Goal: Task Accomplishment & Management: Manage account settings

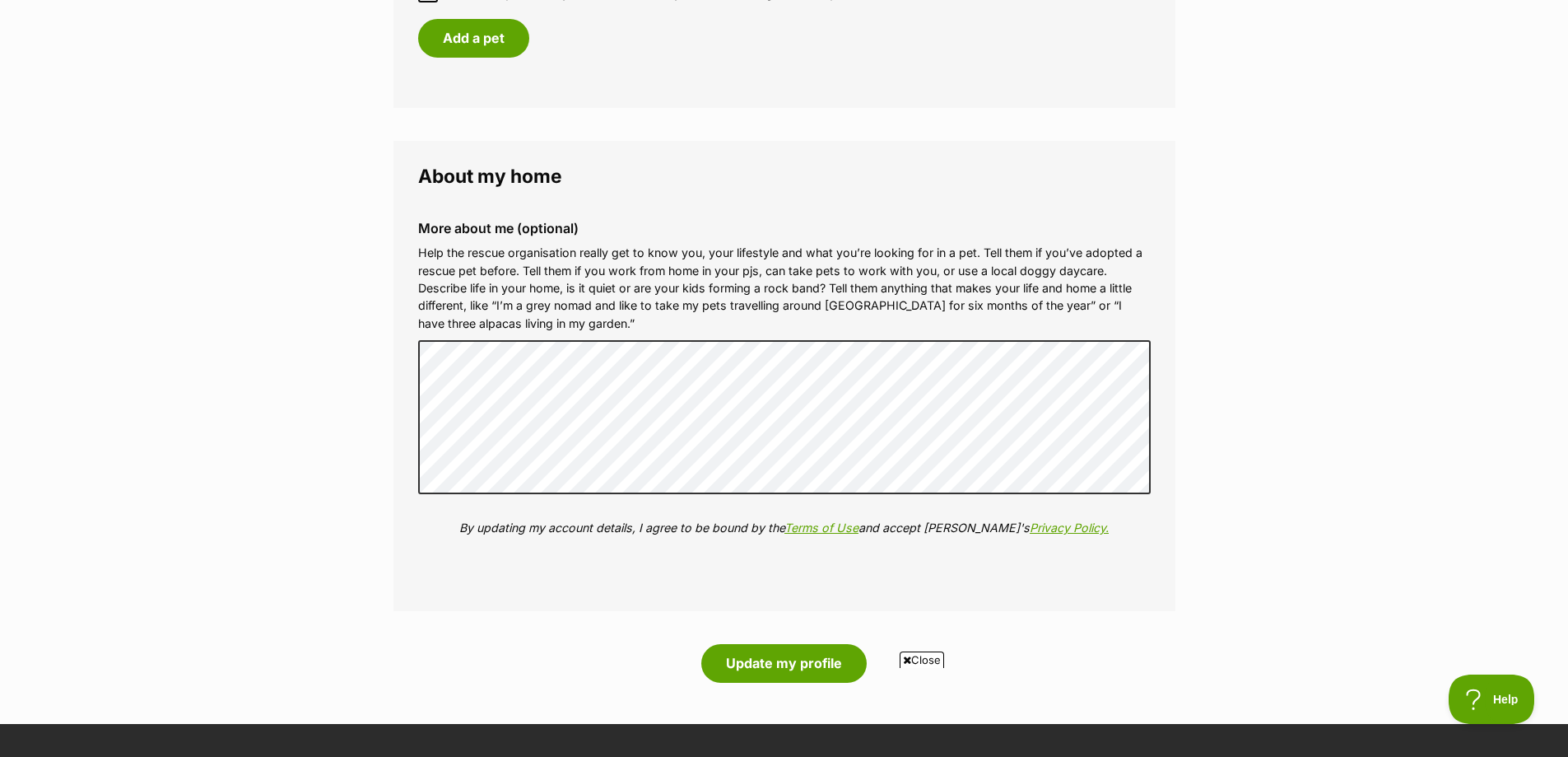
scroll to position [1729, 0]
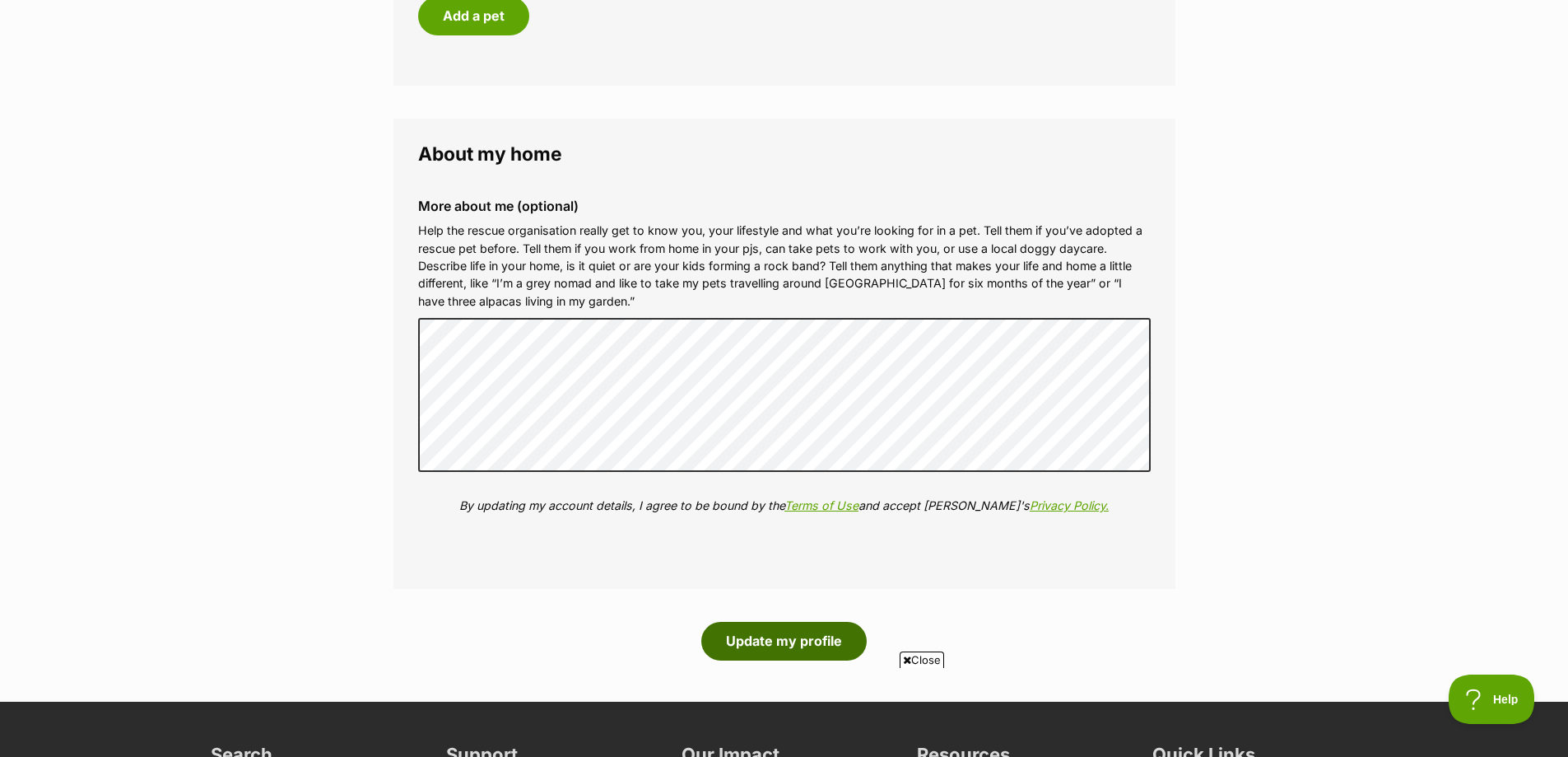
click at [830, 646] on button "Update my profile" at bounding box center [784, 640] width 165 height 38
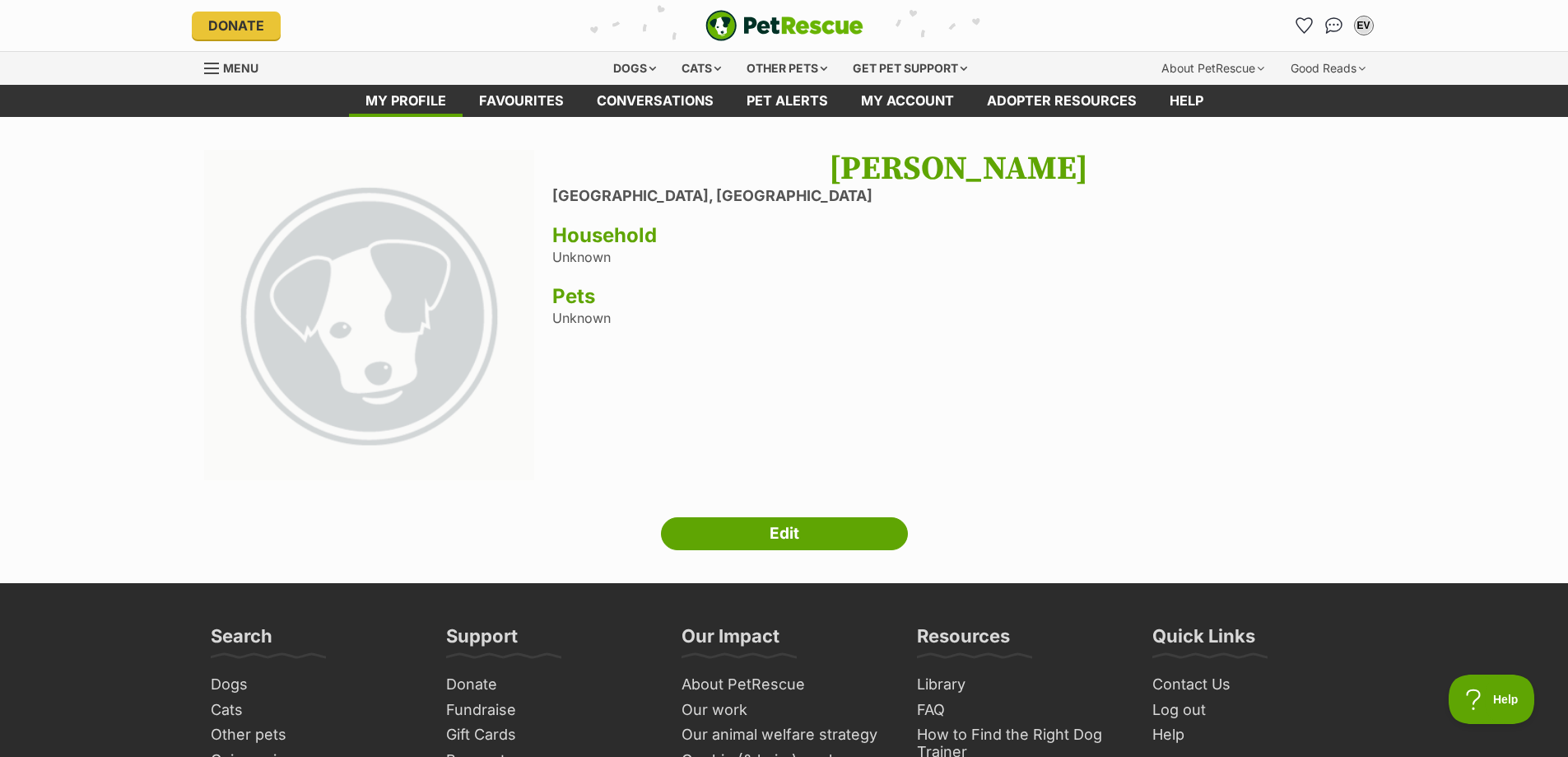
click at [239, 61] on span "Menu" at bounding box center [241, 67] width 36 height 14
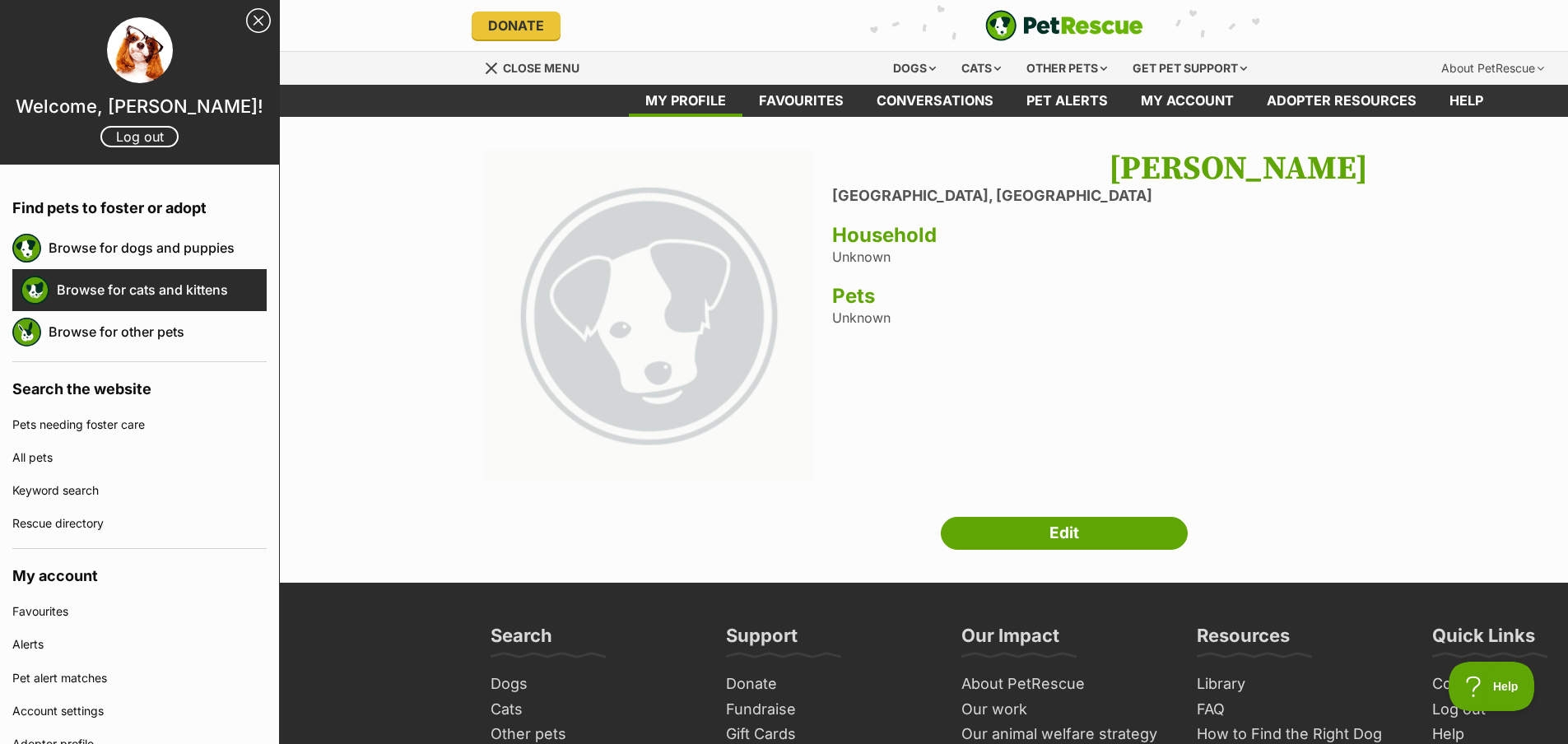
click at [158, 284] on link "Browse for cats and kittens" at bounding box center [162, 290] width 210 height 35
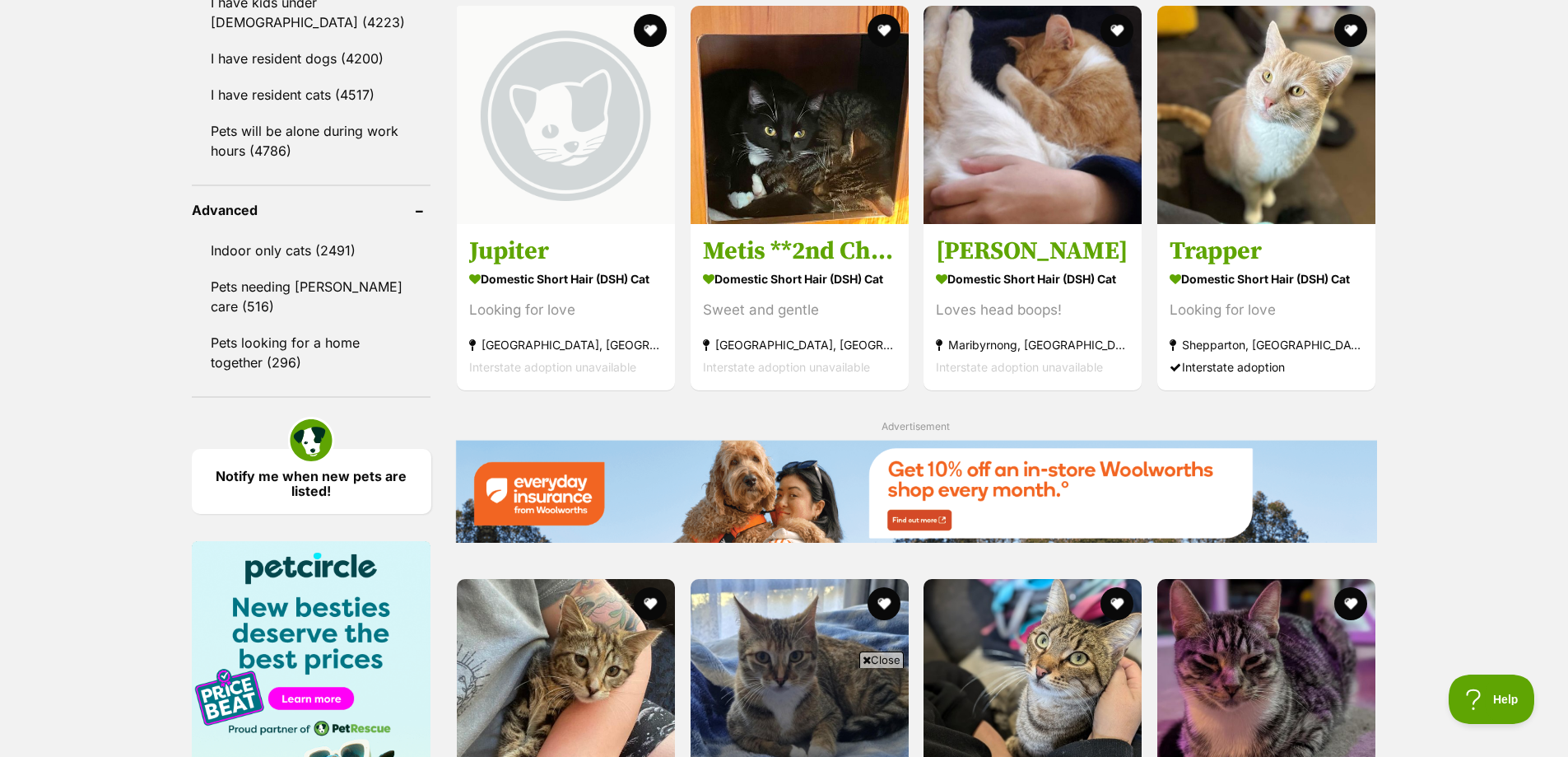
scroll to position [2058, 0]
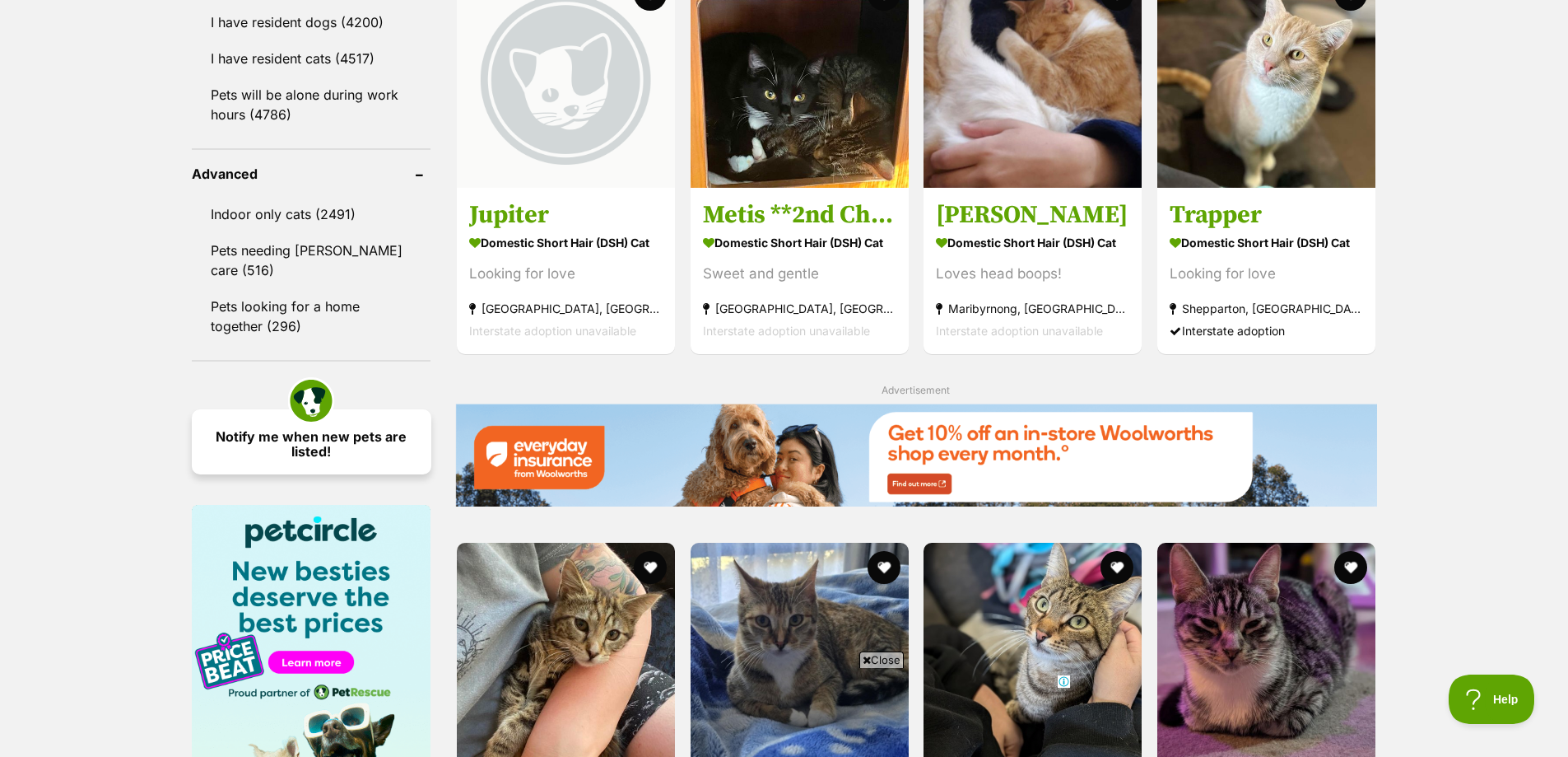
click at [320, 416] on link "Notify me when new pets are listed!" at bounding box center [311, 442] width 239 height 65
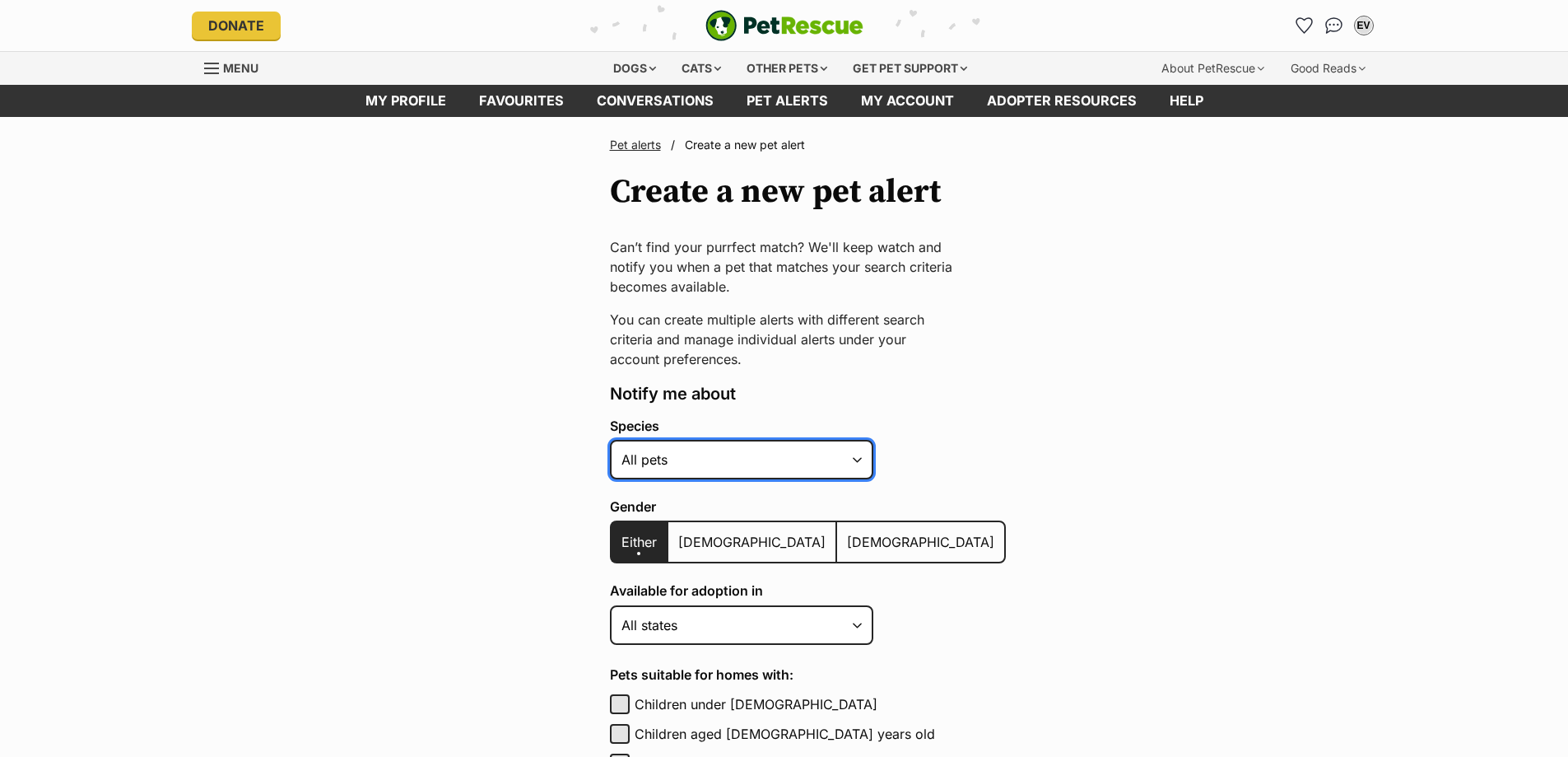
click at [794, 446] on select "Alpaca Bird Cat Chicken Cow Dog Donkey Duck Ferret Fish Goat Goose Guinea Fowl …" at bounding box center [741, 459] width 263 height 39
select select "2"
click at [610, 440] on select "Alpaca Bird Cat Chicken Cow Dog Donkey Duck Ferret Fish Goat Goose Guinea Fowl …" at bounding box center [741, 459] width 263 height 39
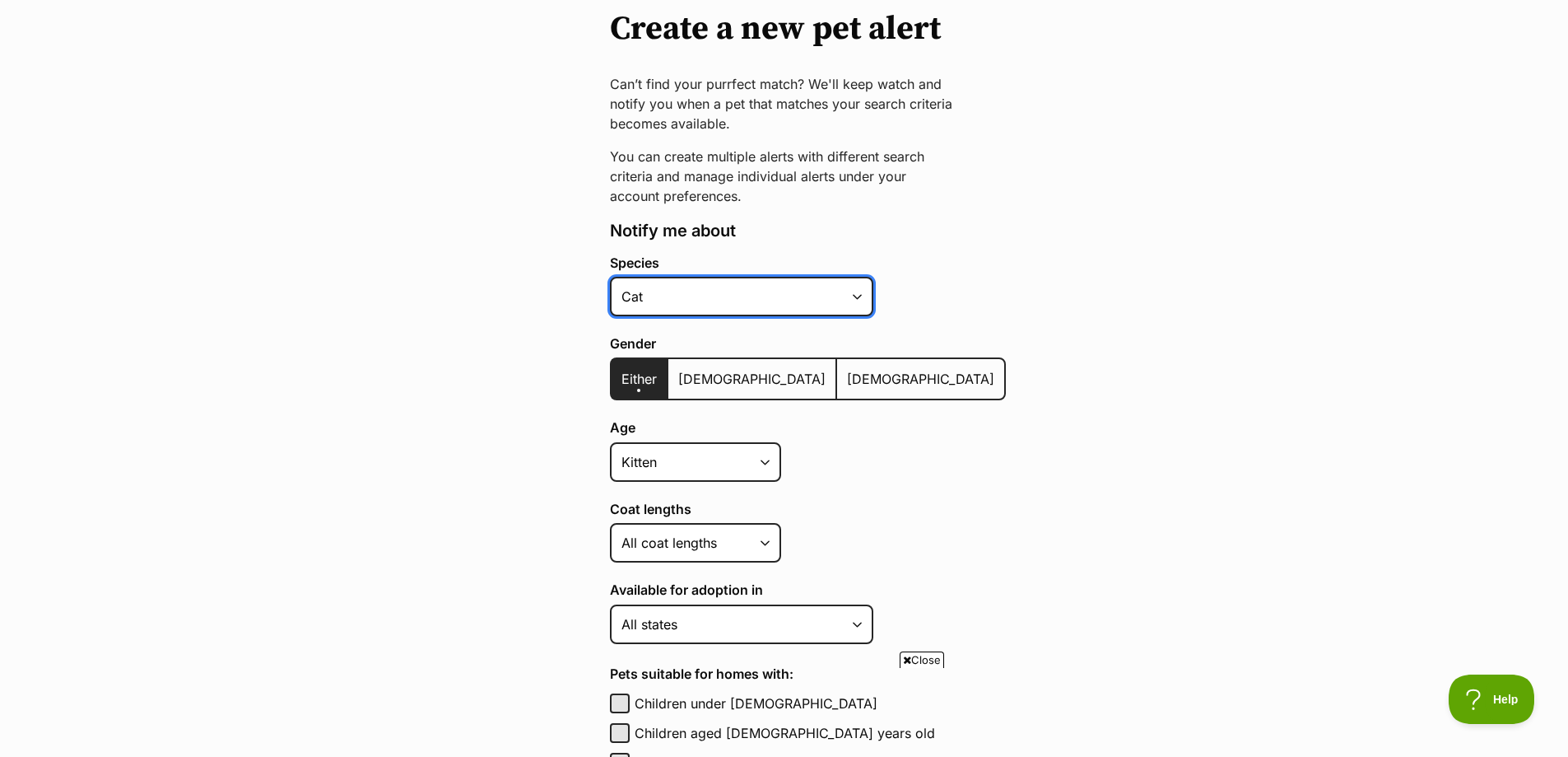
scroll to position [247, 0]
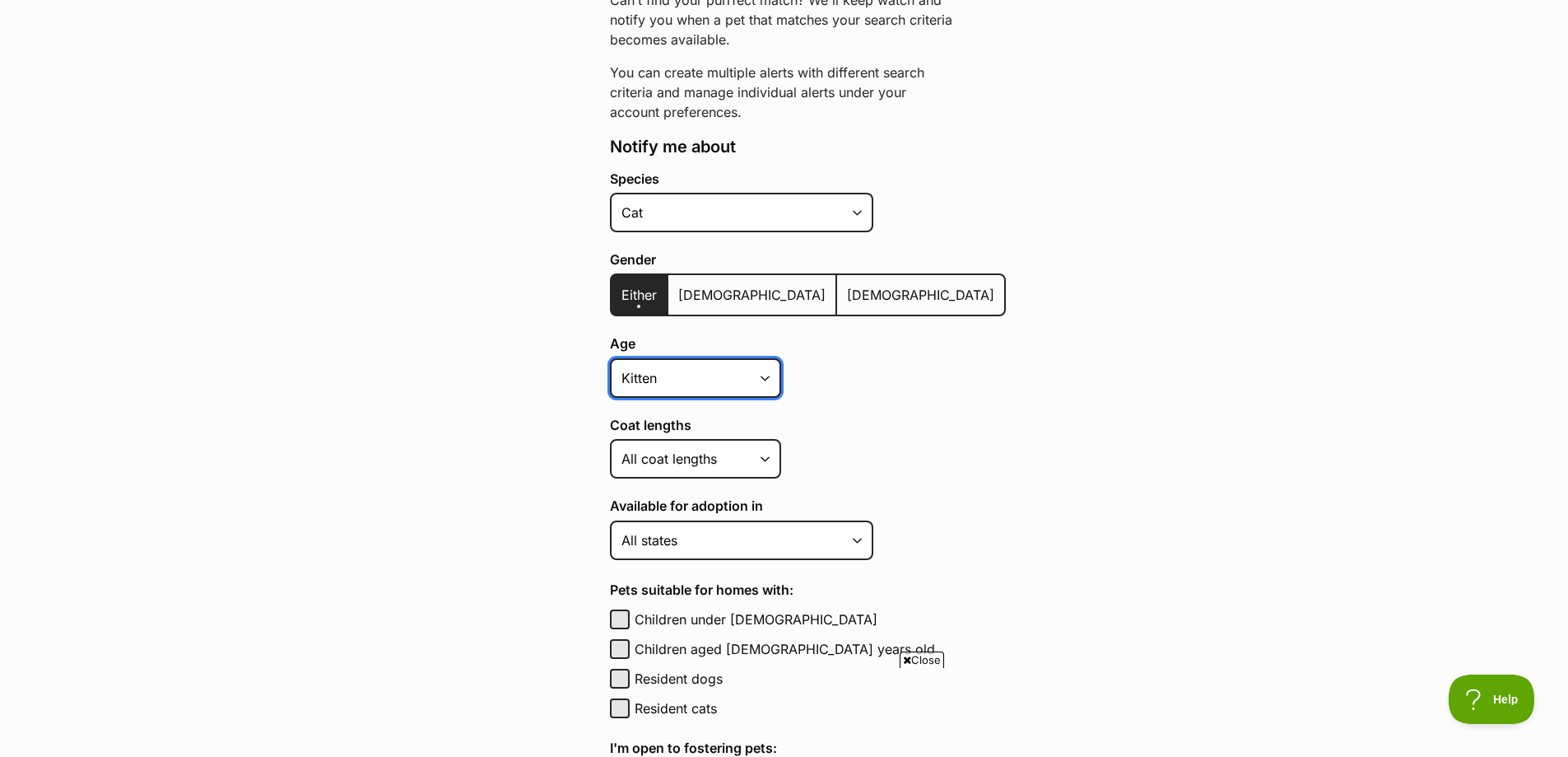
click at [744, 375] on select "Kitten Cat Senior All ages" at bounding box center [695, 378] width 171 height 39
select select
click at [610, 358] on select "Kitten Cat Senior All ages" at bounding box center [695, 378] width 171 height 39
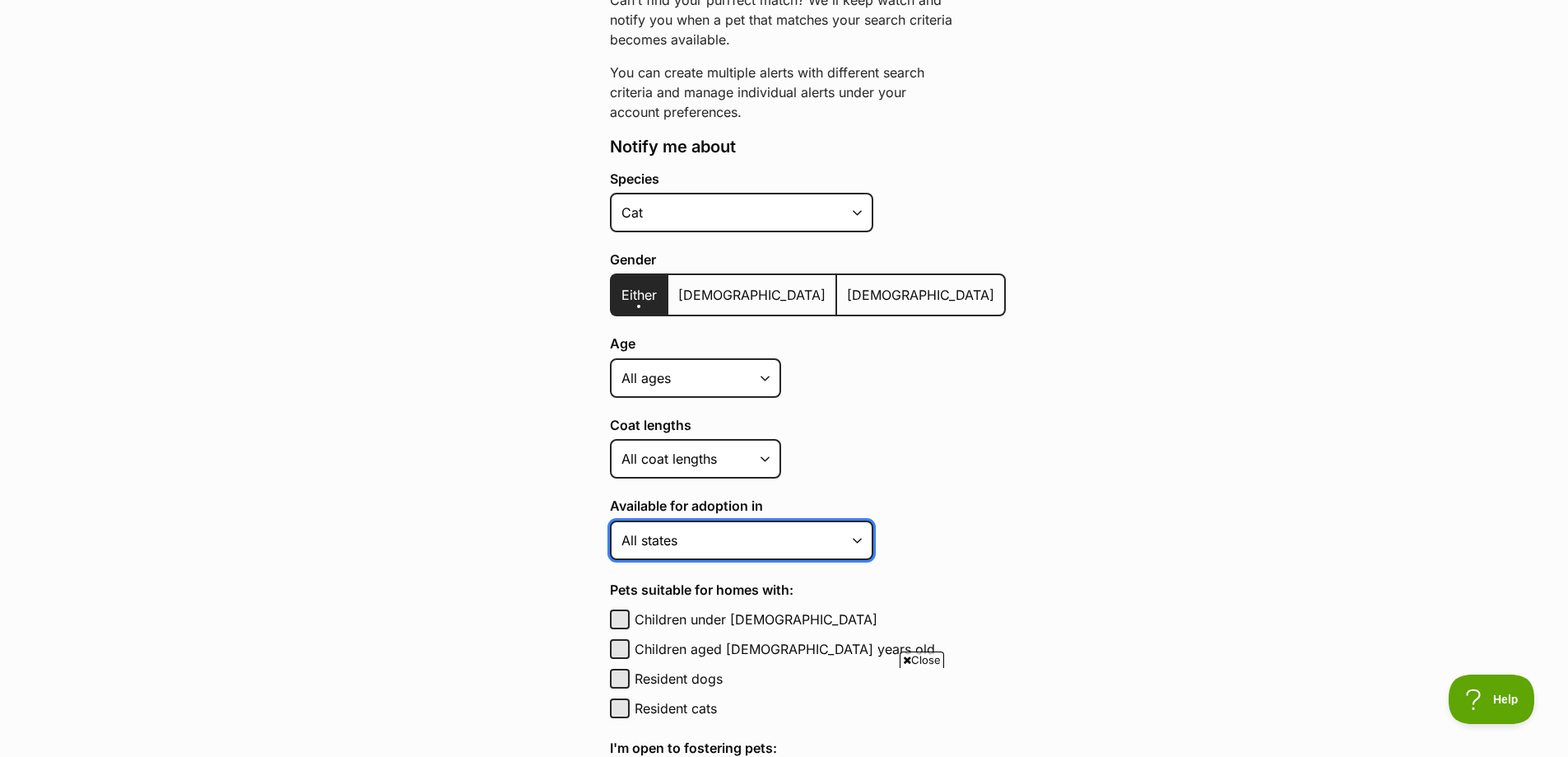
click at [753, 558] on select "Australian Capital Territory New South Wales Northern Territory Queensland Sout…" at bounding box center [741, 540] width 263 height 39
select select "1"
click at [610, 520] on select "Australian Capital Territory New South Wales Northern Territory Queensland Sout…" at bounding box center [741, 540] width 263 height 39
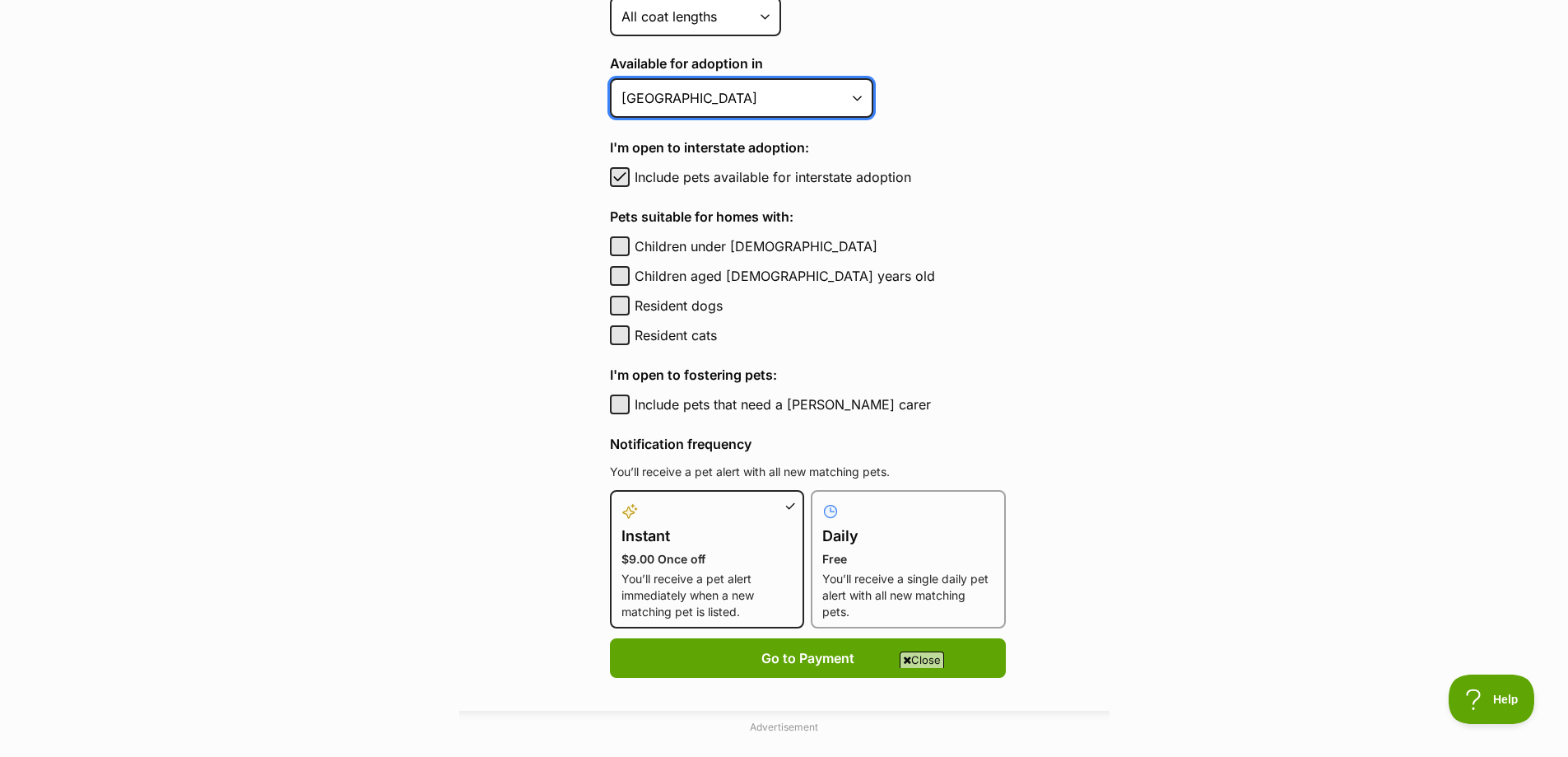
scroll to position [741, 0]
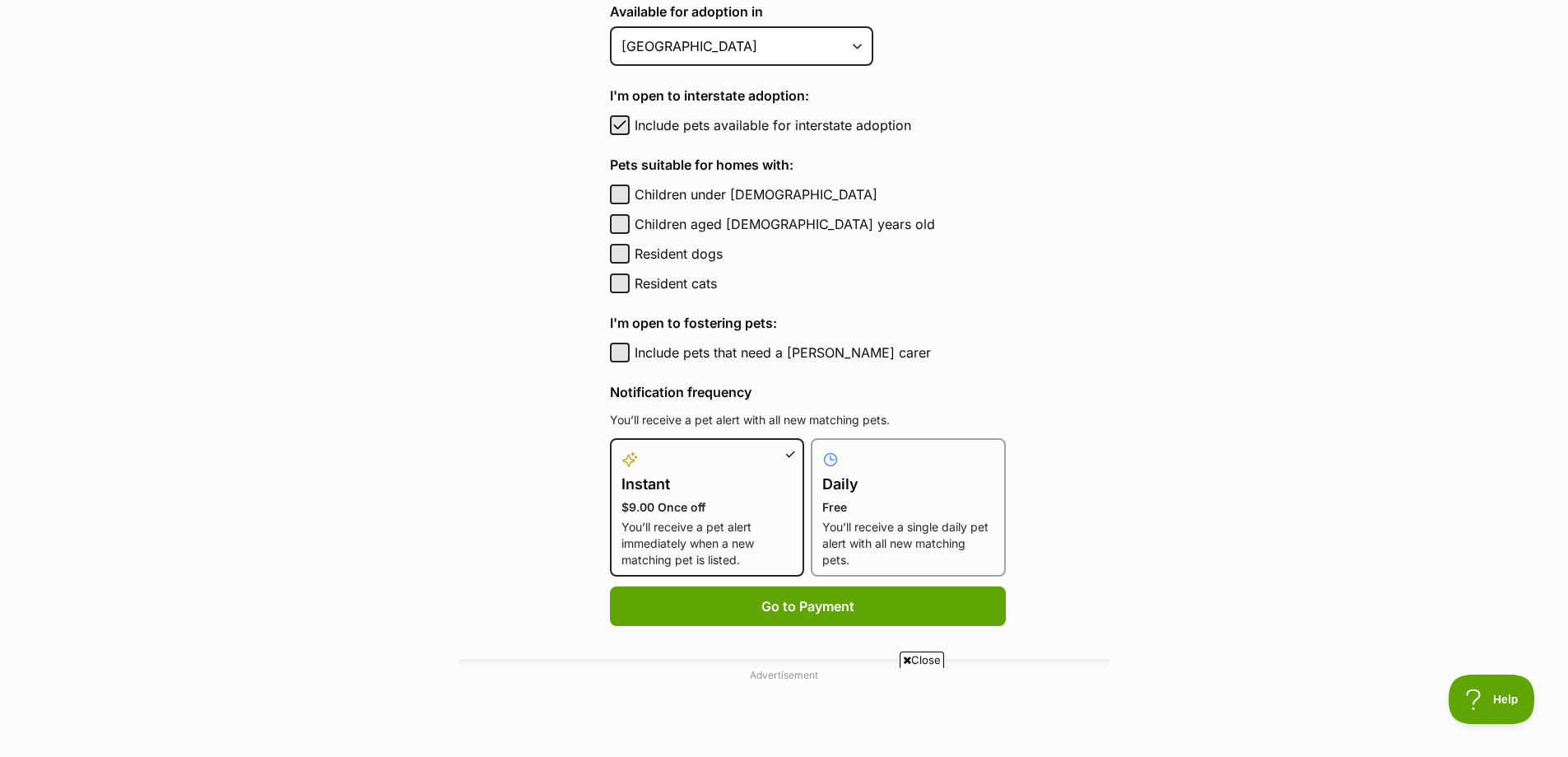
click at [936, 491] on h4 "Daily" at bounding box center [908, 483] width 172 height 23
click at [821, 448] on input "Daily Free You’ll receive a single daily pet alert with all new matching pets." at bounding box center [821, 448] width 1 height 1
radio input "true"
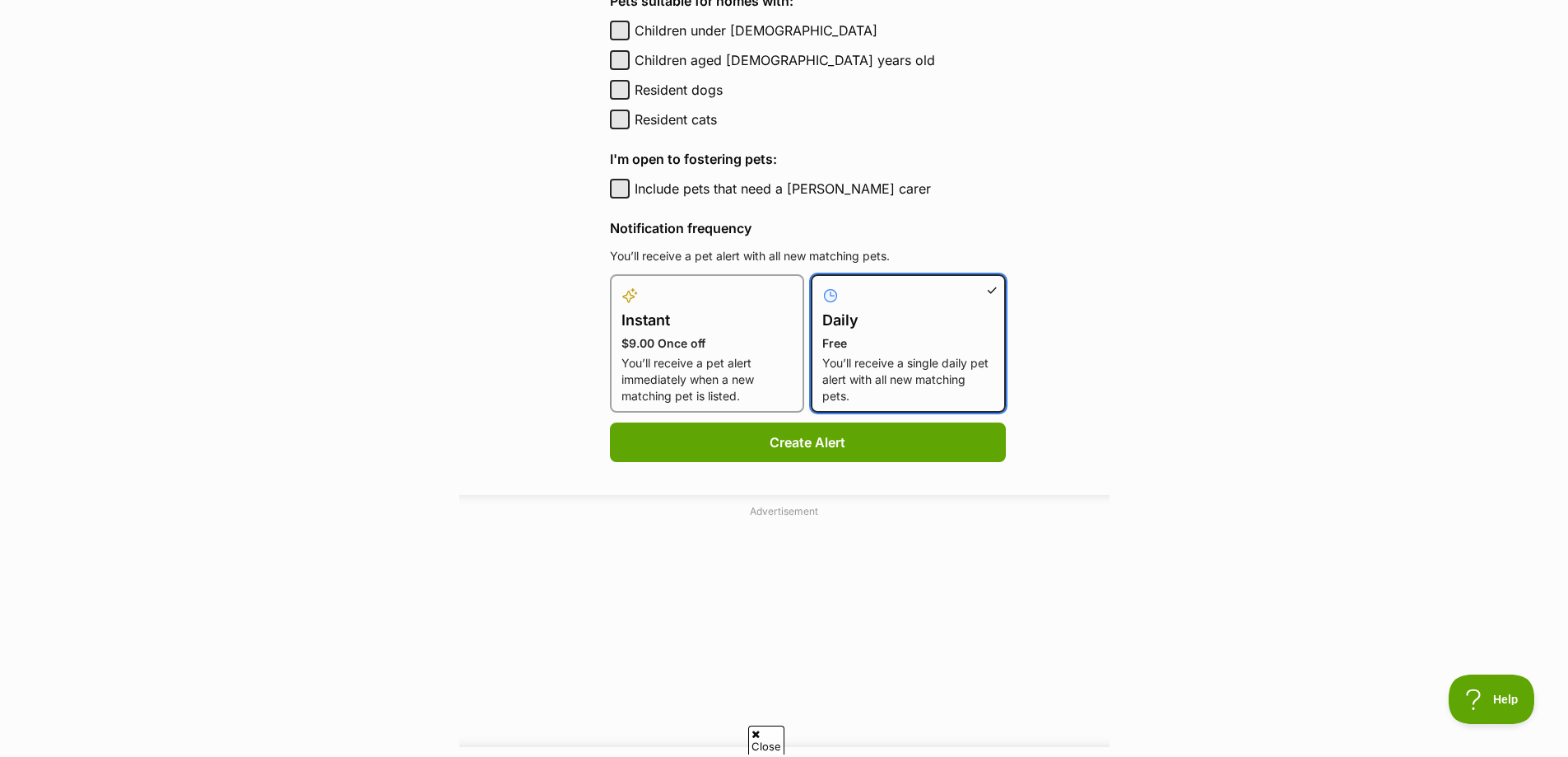
scroll to position [905, 0]
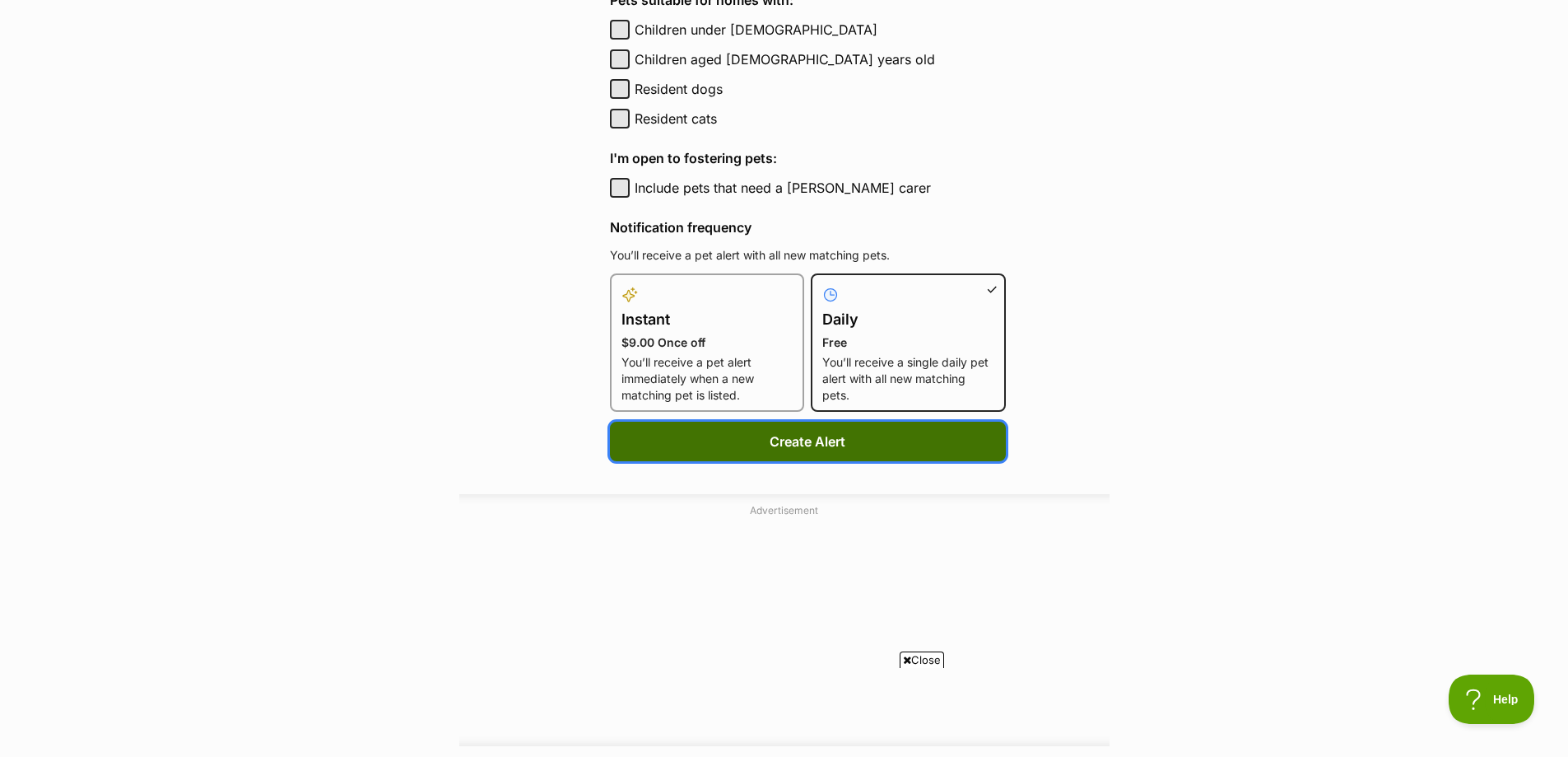
click at [841, 451] on button "Create Alert" at bounding box center [808, 441] width 396 height 39
